Goal: Task Accomplishment & Management: Manage account settings

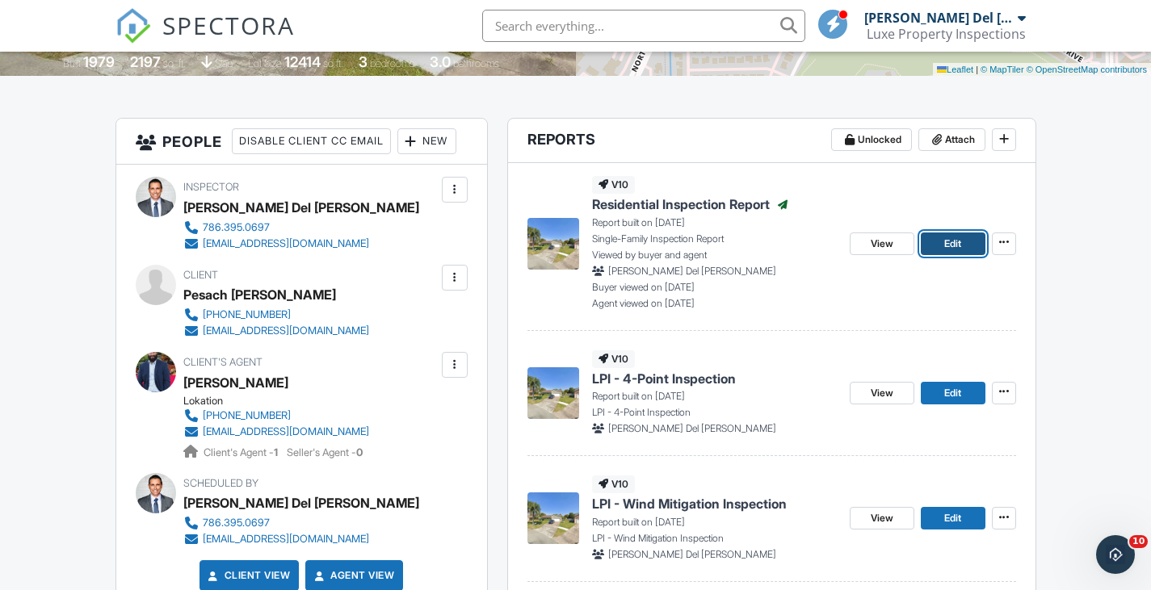
click at [951, 243] on span "Edit" at bounding box center [952, 244] width 17 height 16
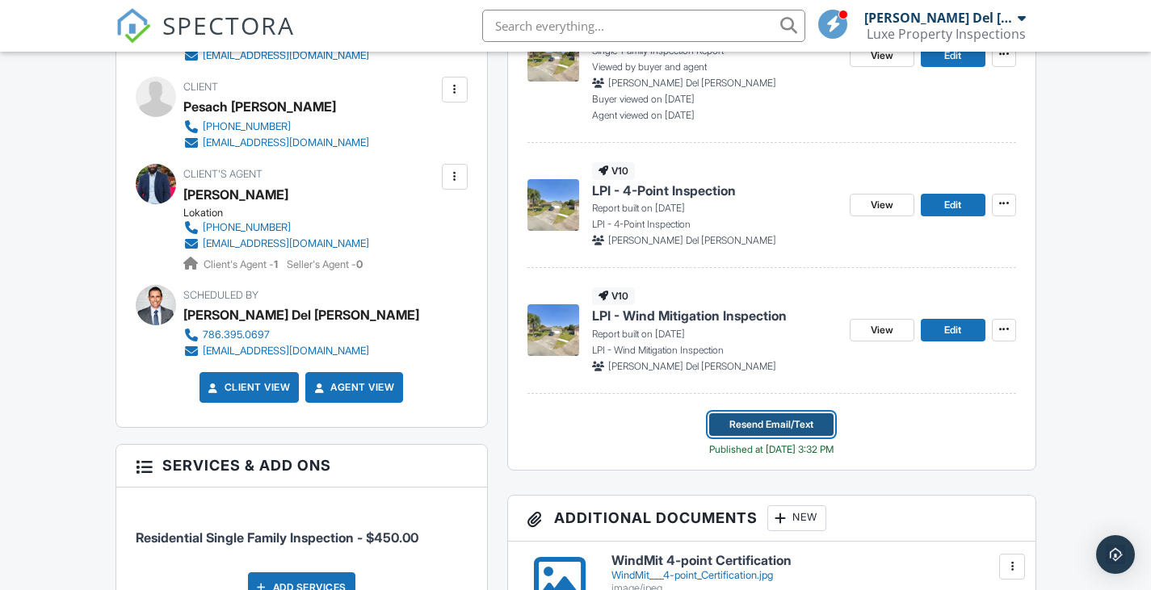
click at [761, 423] on span "Resend Email/Text" at bounding box center [771, 425] width 84 height 16
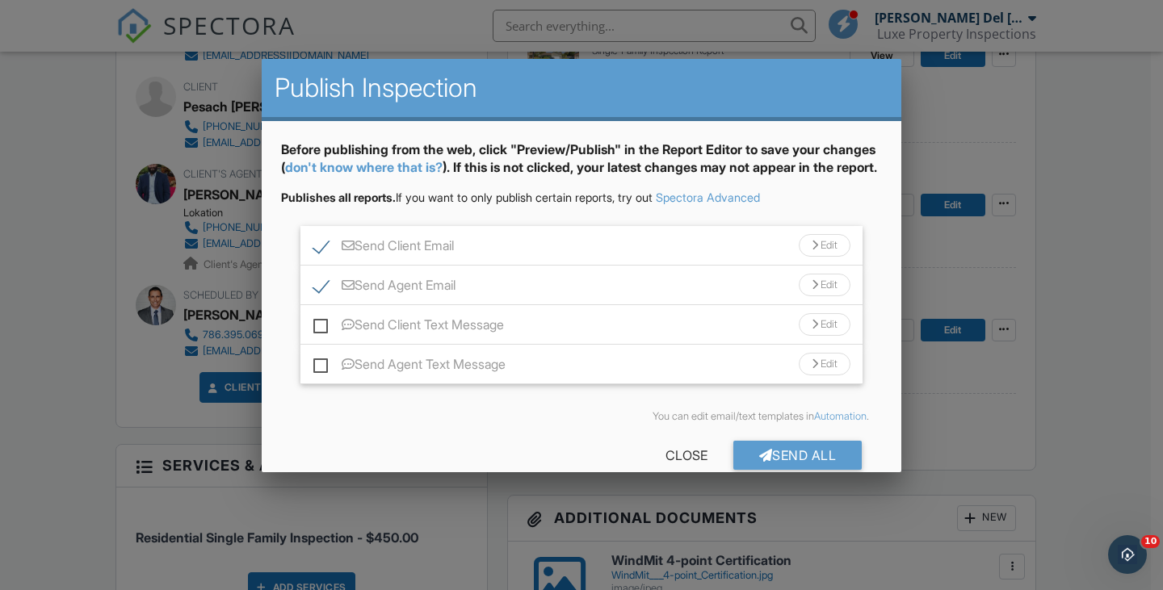
click at [320, 338] on label "Send Client Text Message" at bounding box center [408, 327] width 191 height 20
click at [320, 322] on input "Send Client Text Message" at bounding box center [318, 317] width 10 height 10
checkbox input "true"
click at [320, 377] on label "Send Agent Text Message" at bounding box center [409, 367] width 192 height 20
click at [320, 362] on input "Send Agent Text Message" at bounding box center [318, 356] width 10 height 10
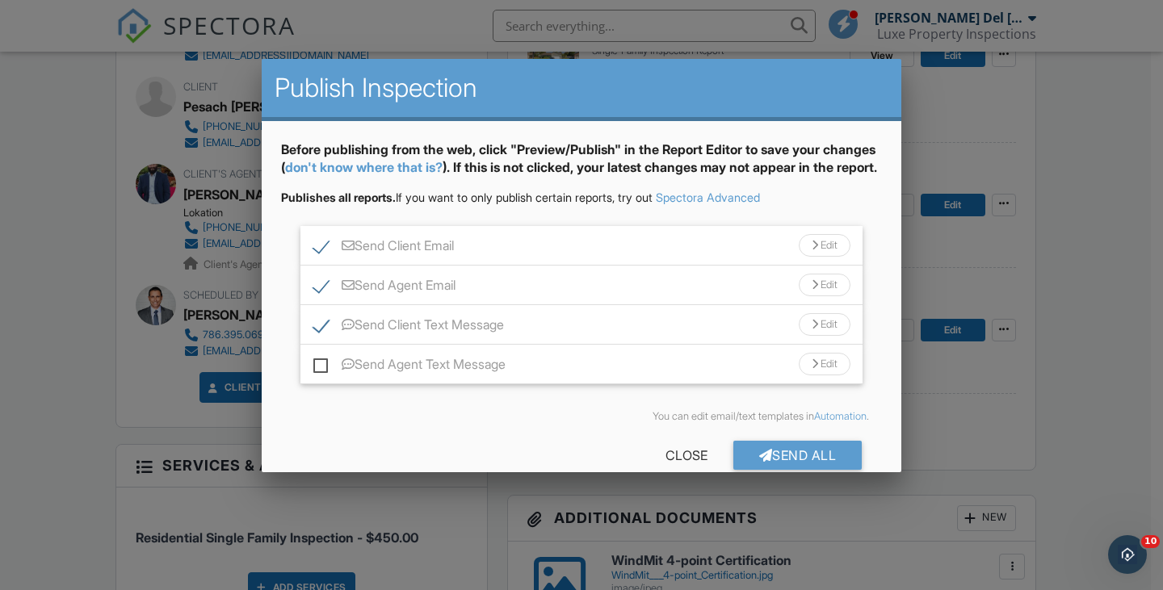
checkbox input "true"
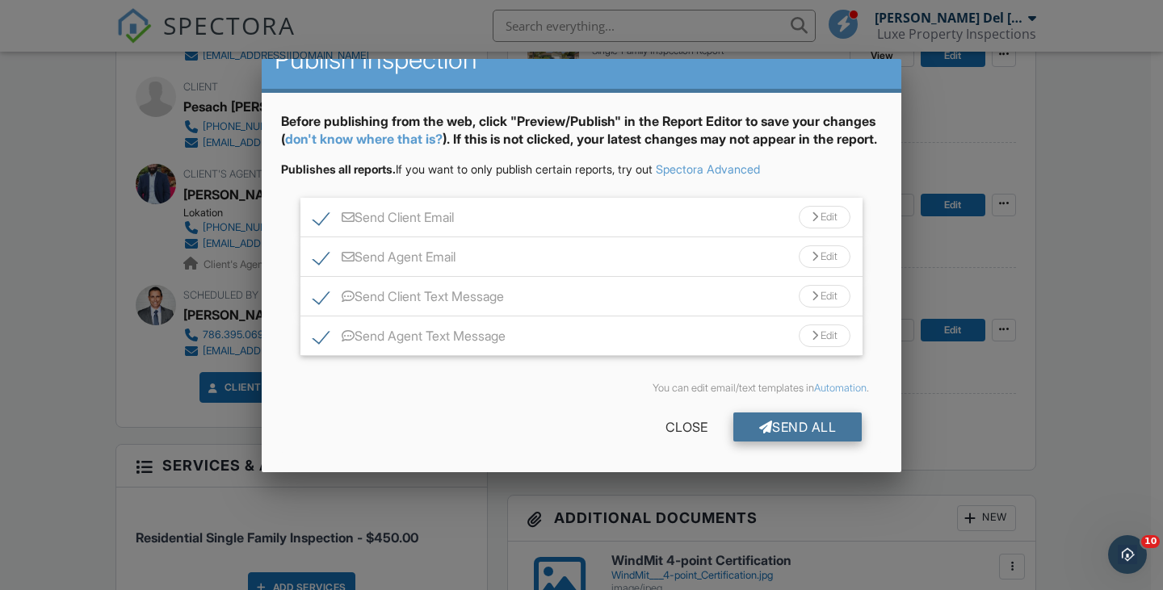
click at [780, 427] on div "Send All" at bounding box center [797, 427] width 129 height 29
